Goal: Transaction & Acquisition: Download file/media

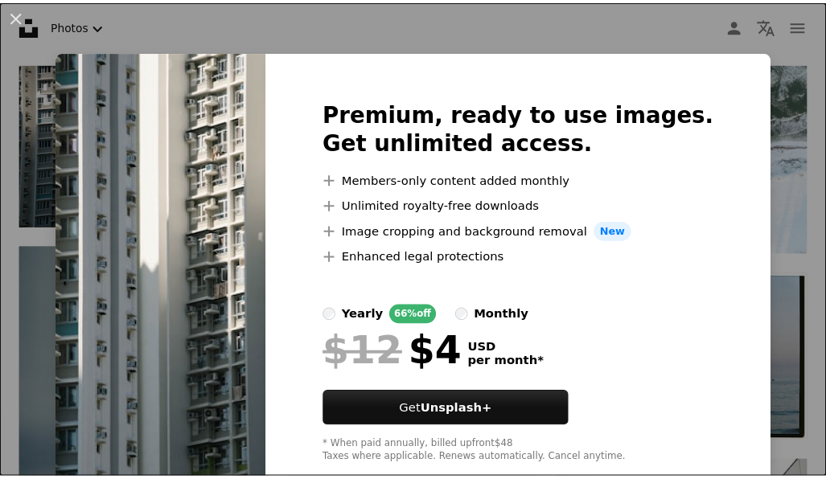
scroll to position [37, 0]
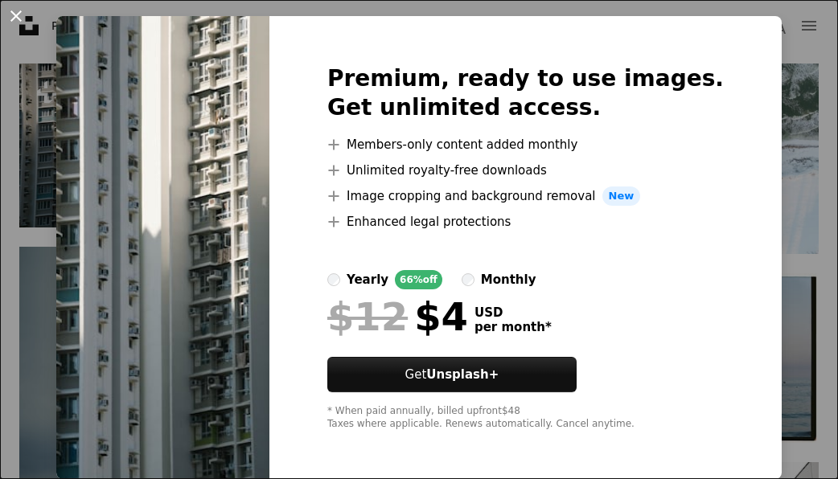
click at [21, 15] on button "An X shape" at bounding box center [15, 15] width 19 height 19
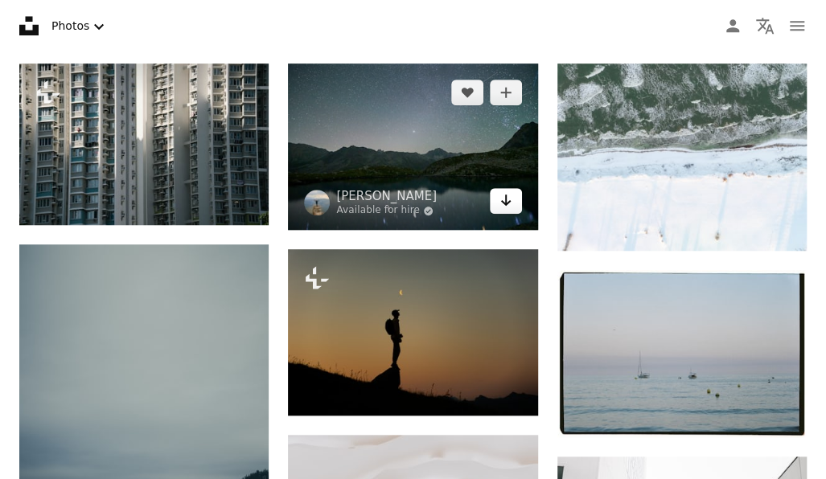
click at [506, 199] on icon "Arrow pointing down" at bounding box center [505, 200] width 13 height 19
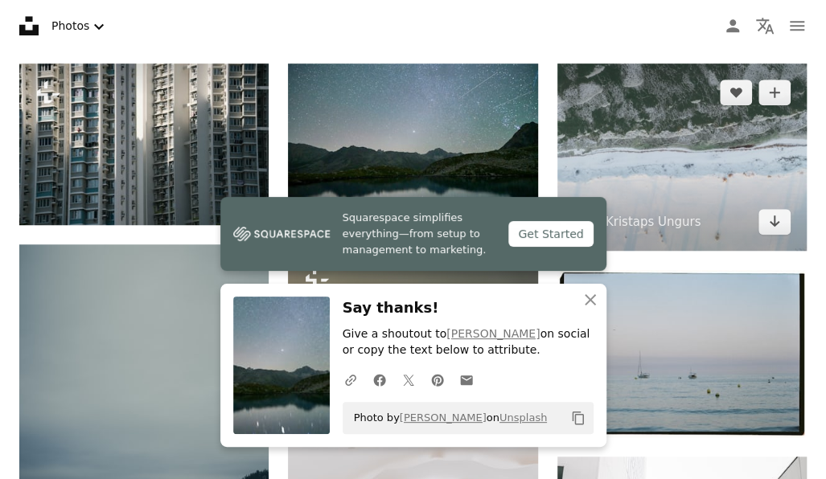
click at [676, 147] on img at bounding box center [681, 157] width 249 height 187
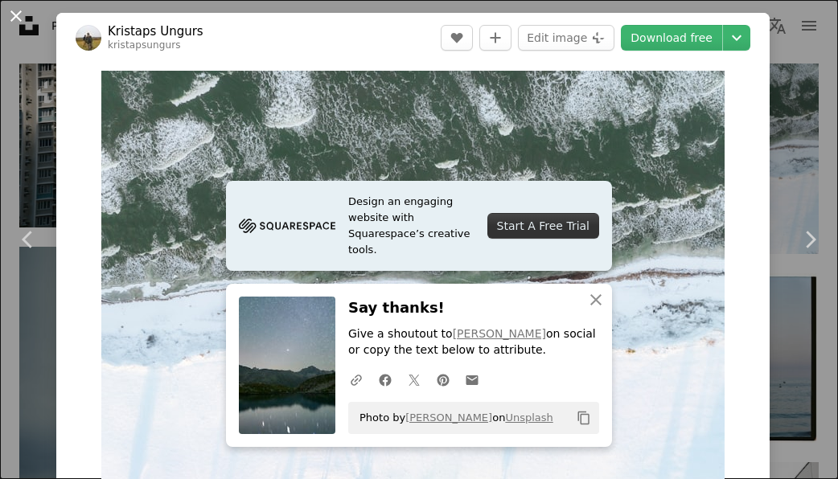
click at [23, 12] on button "An X shape" at bounding box center [15, 15] width 19 height 19
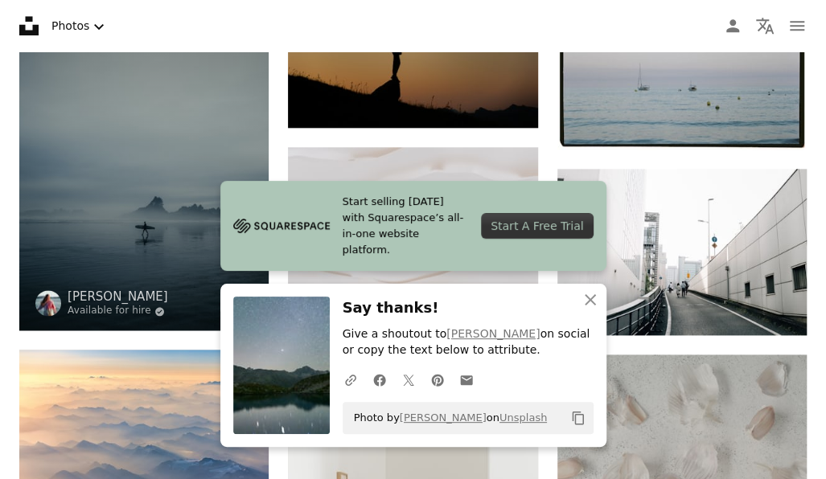
scroll to position [714, 0]
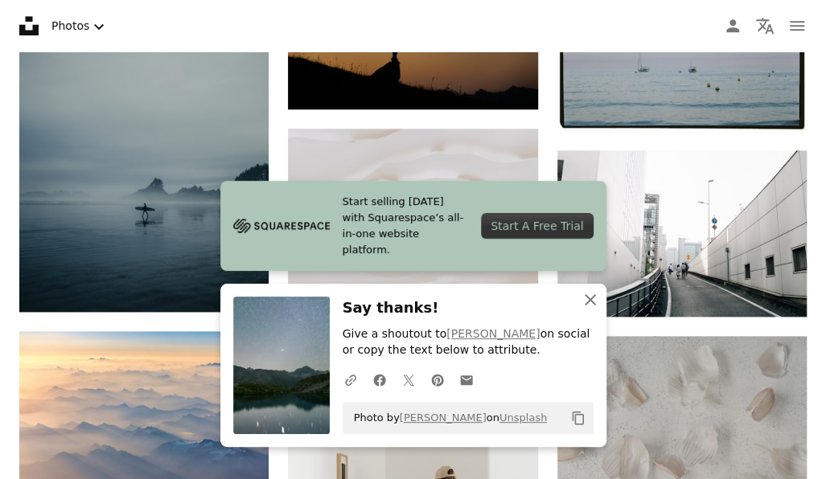
click at [597, 297] on icon "An X shape" at bounding box center [589, 299] width 19 height 19
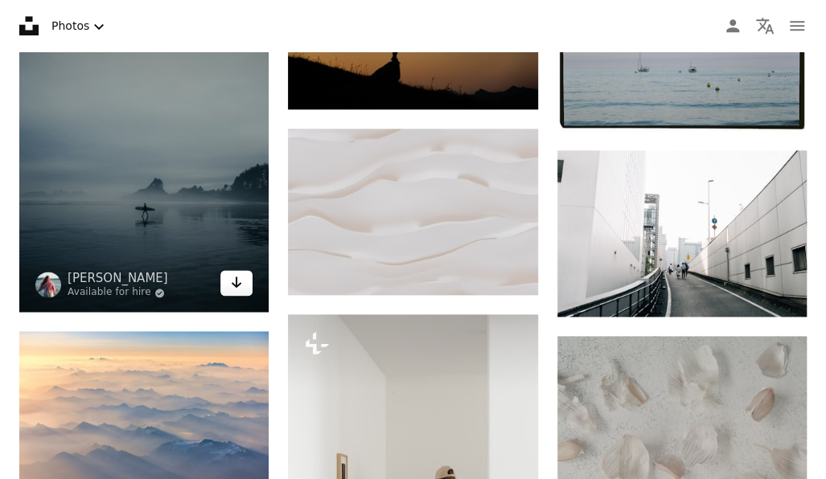
click at [237, 277] on icon "Arrow pointing down" at bounding box center [236, 282] width 13 height 19
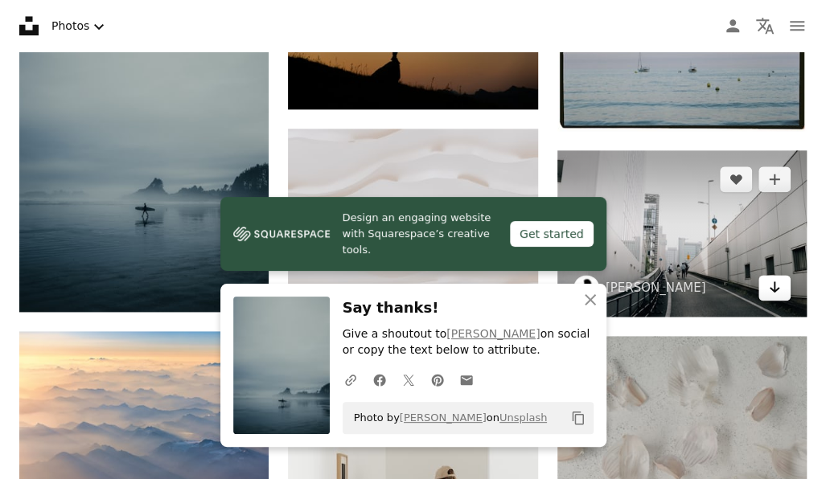
click at [778, 290] on icon "Arrow pointing down" at bounding box center [774, 286] width 13 height 19
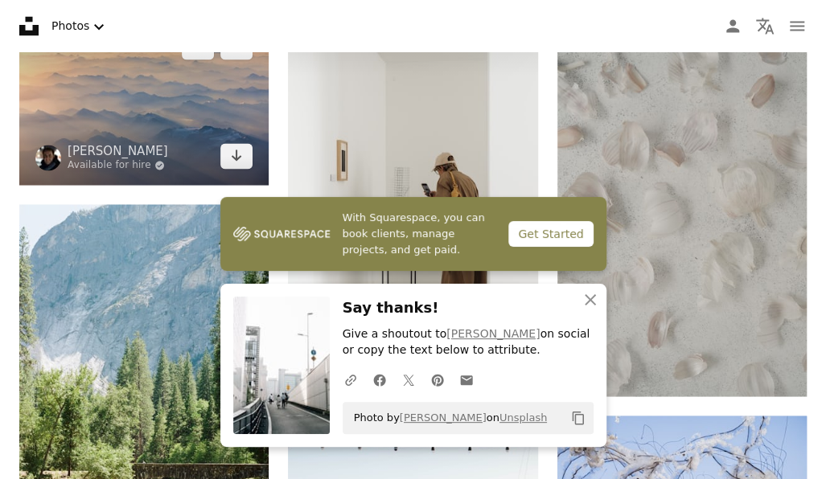
scroll to position [1028, 0]
click at [233, 146] on icon "Arrow pointing down" at bounding box center [236, 154] width 13 height 19
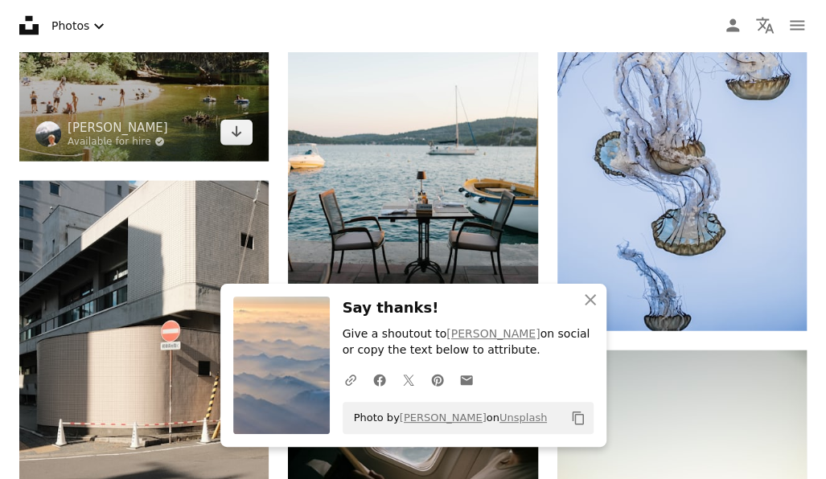
scroll to position [1450, 0]
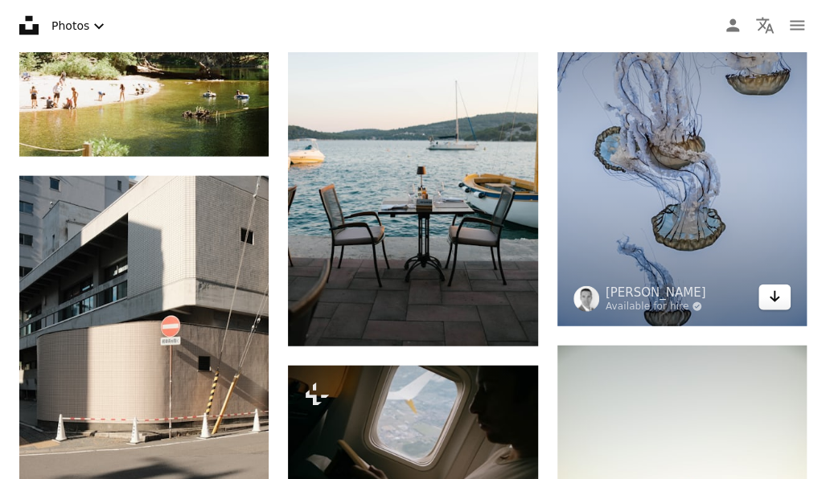
click at [779, 292] on icon "Arrow pointing down" at bounding box center [774, 296] width 13 height 19
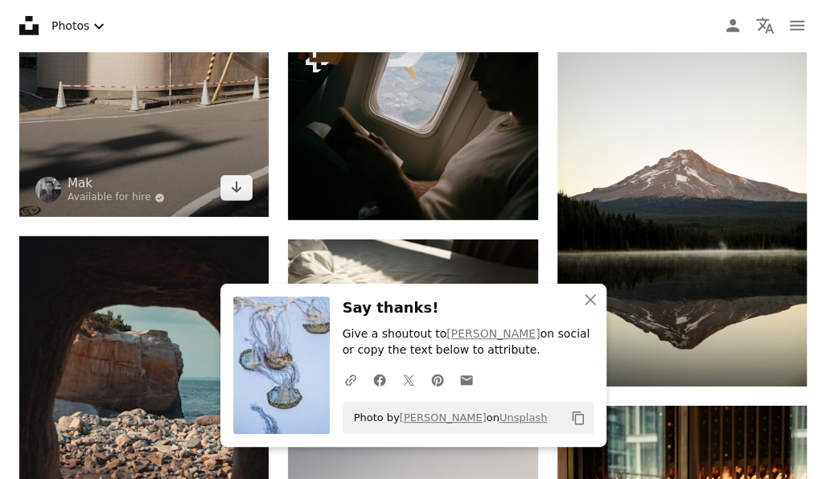
scroll to position [1783, 0]
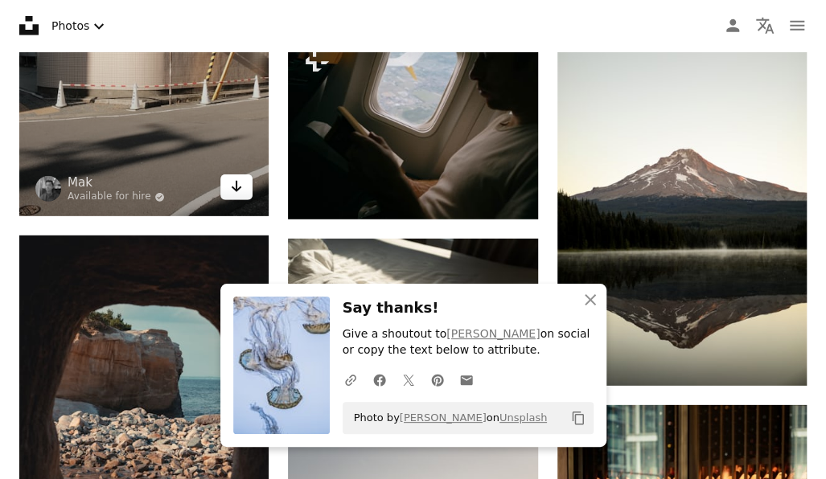
click at [237, 184] on icon "Arrow pointing down" at bounding box center [236, 186] width 13 height 19
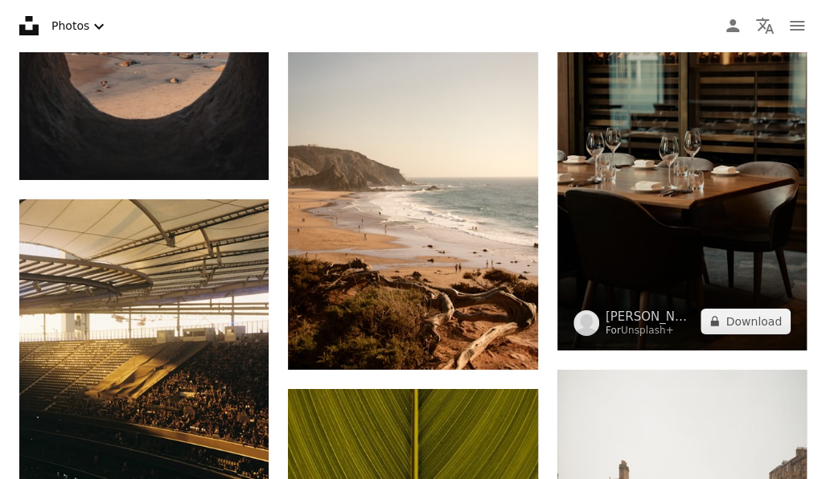
scroll to position [2218, 0]
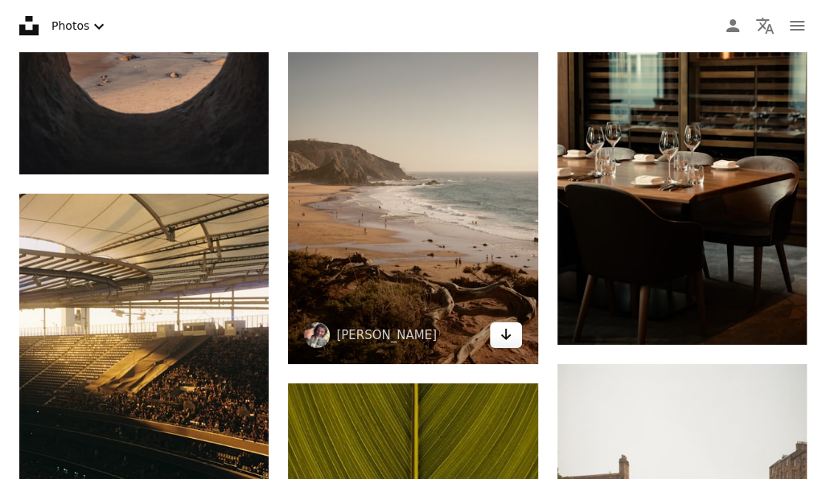
click at [511, 332] on link "Arrow pointing down" at bounding box center [506, 335] width 32 height 26
